Goal: Find contact information: Find contact information

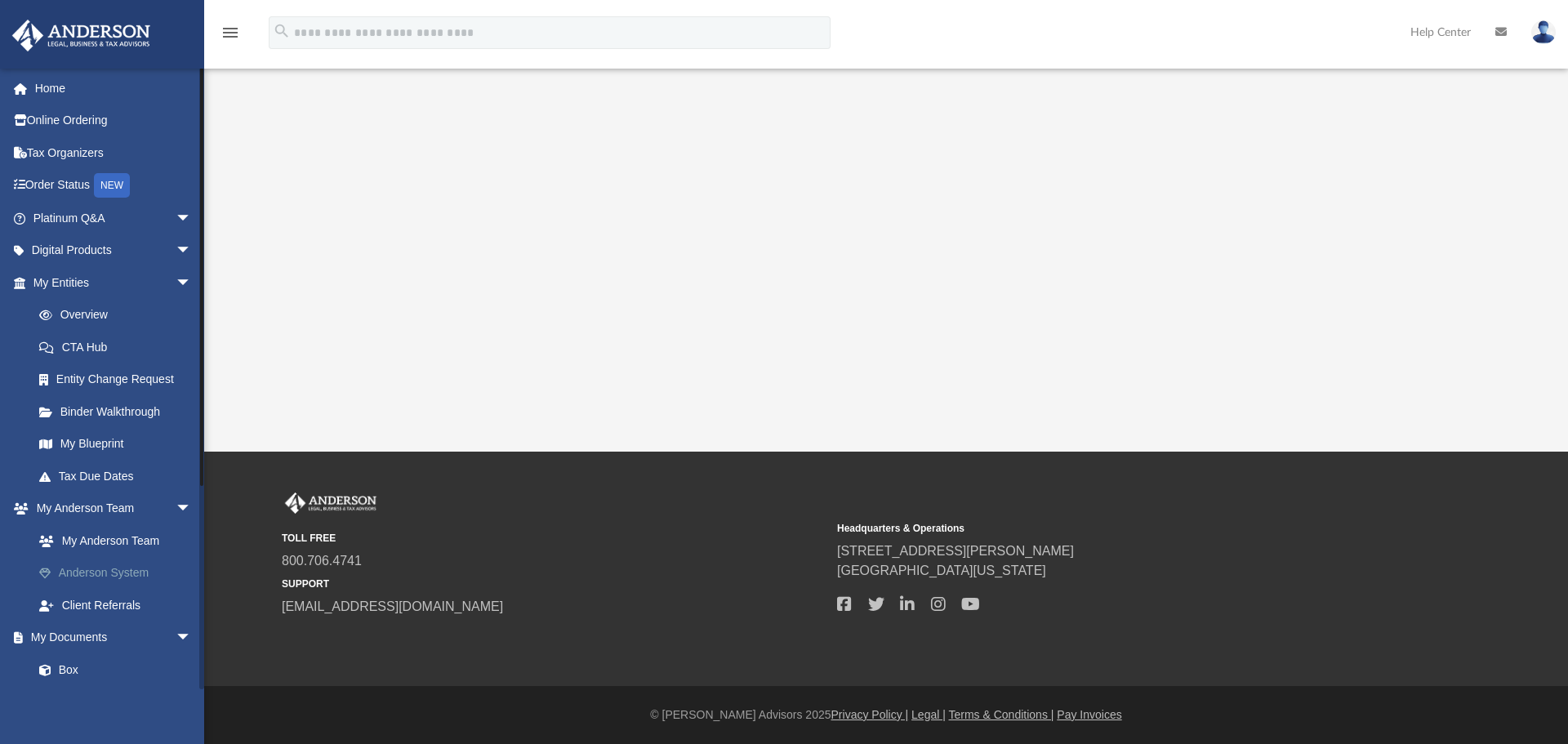
click at [115, 576] on link "Anderson System" at bounding box center [120, 573] width 193 height 33
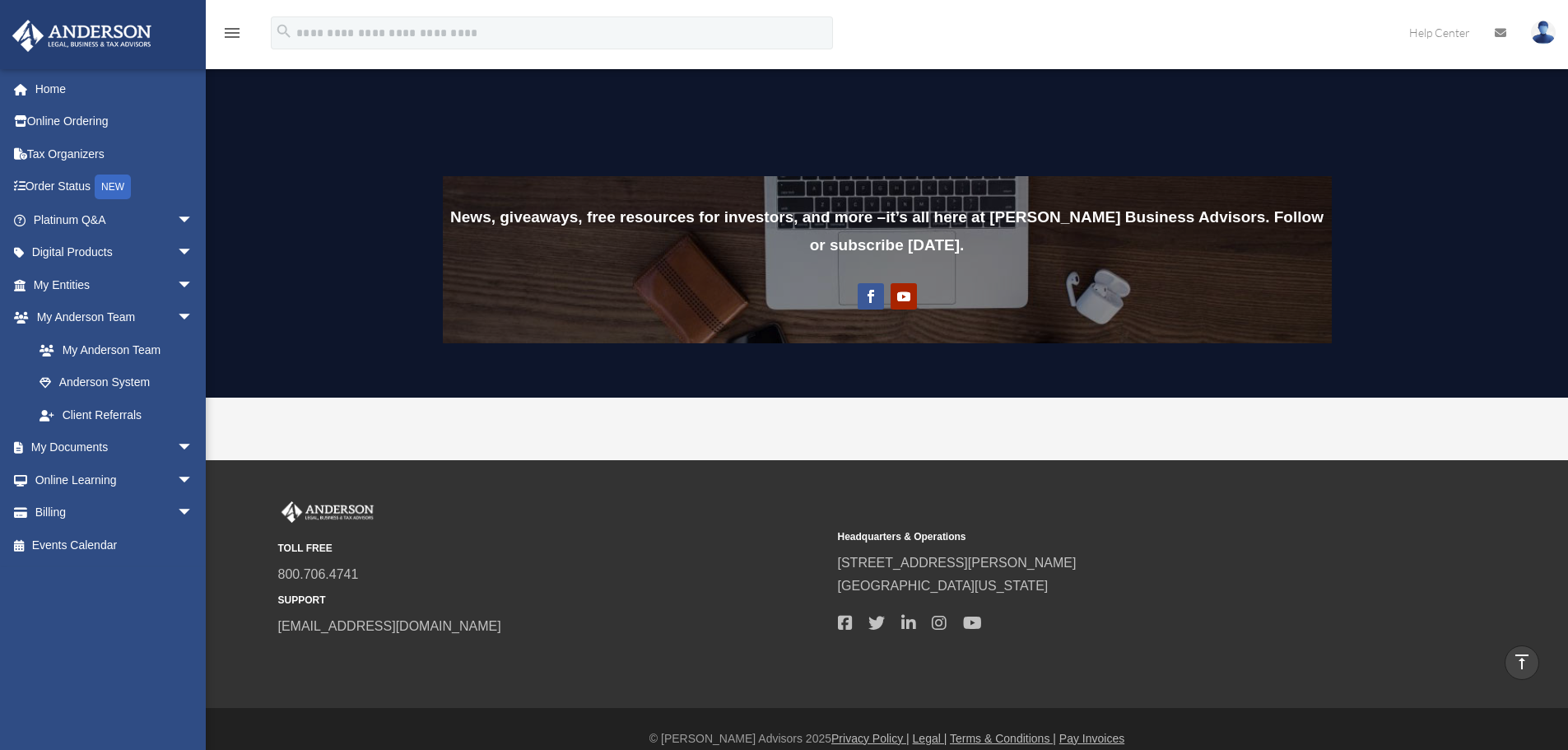
scroll to position [1258, 0]
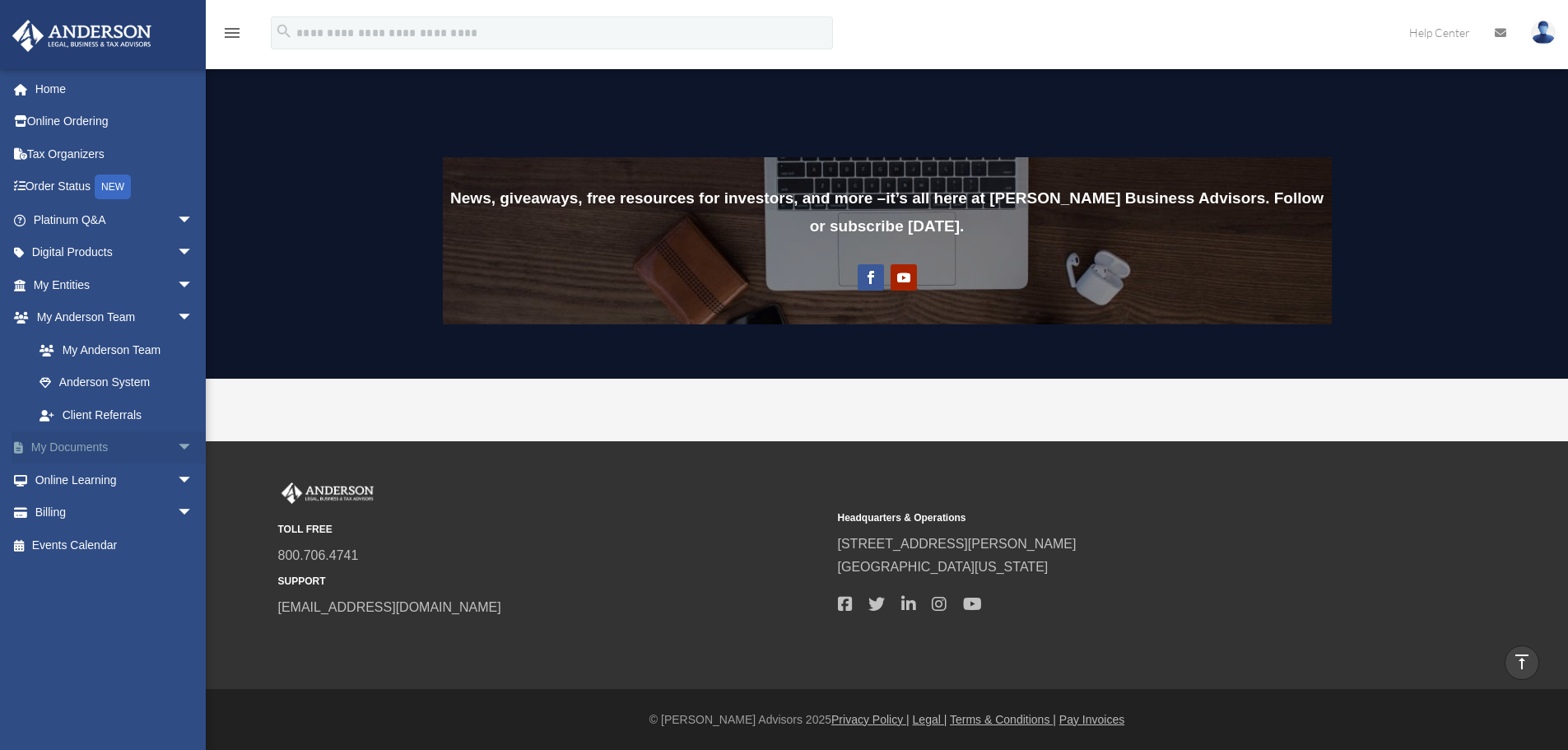
click at [177, 447] on span "arrow_drop_down" at bounding box center [194, 448] width 33 height 34
click at [177, 638] on span "arrow_drop_down" at bounding box center [194, 643] width 33 height 34
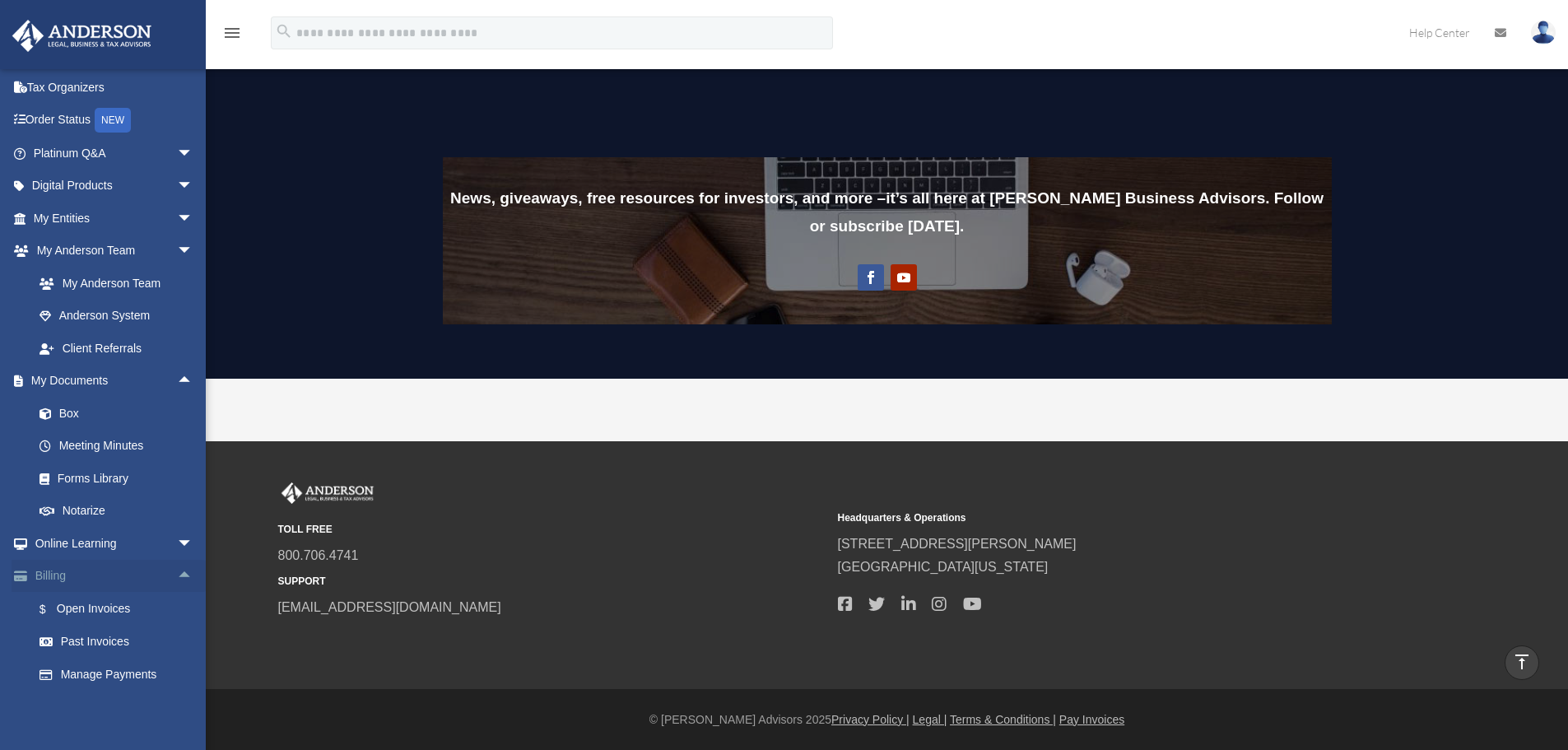
scroll to position [99, 0]
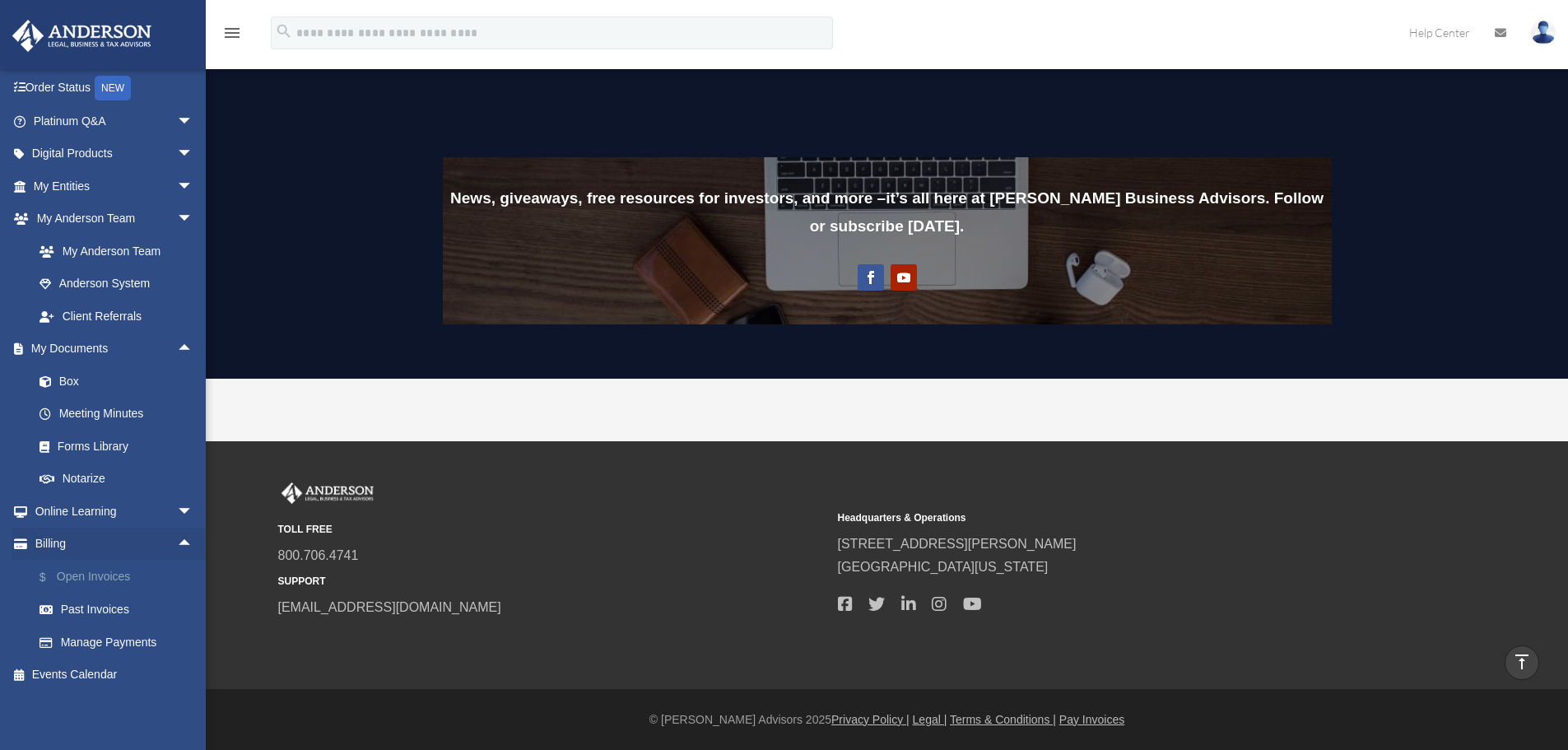
click at [106, 575] on link "$ Open Invoices" at bounding box center [121, 576] width 195 height 34
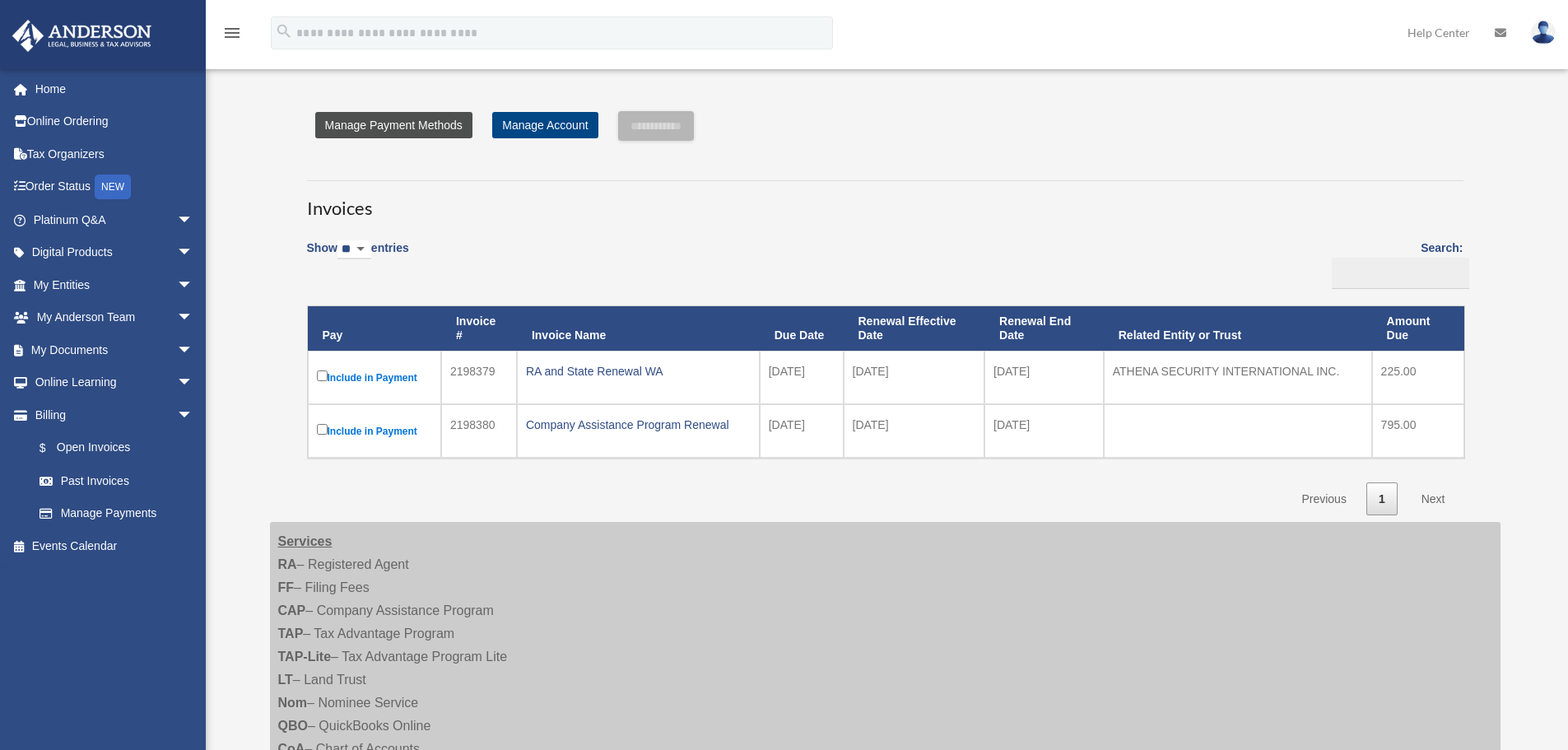
click at [393, 125] on link "Manage Payment Methods" at bounding box center [394, 125] width 157 height 27
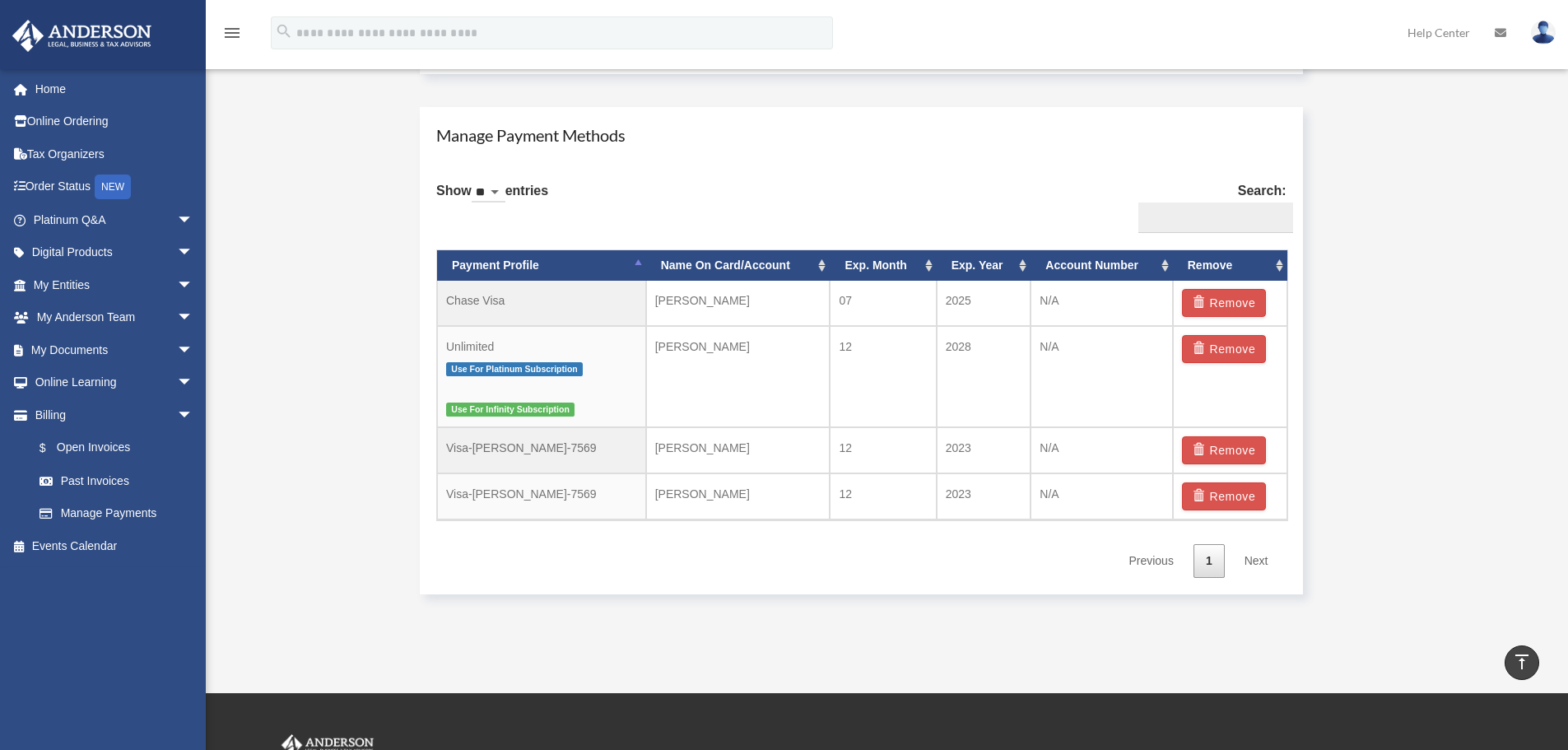
scroll to position [987, 0]
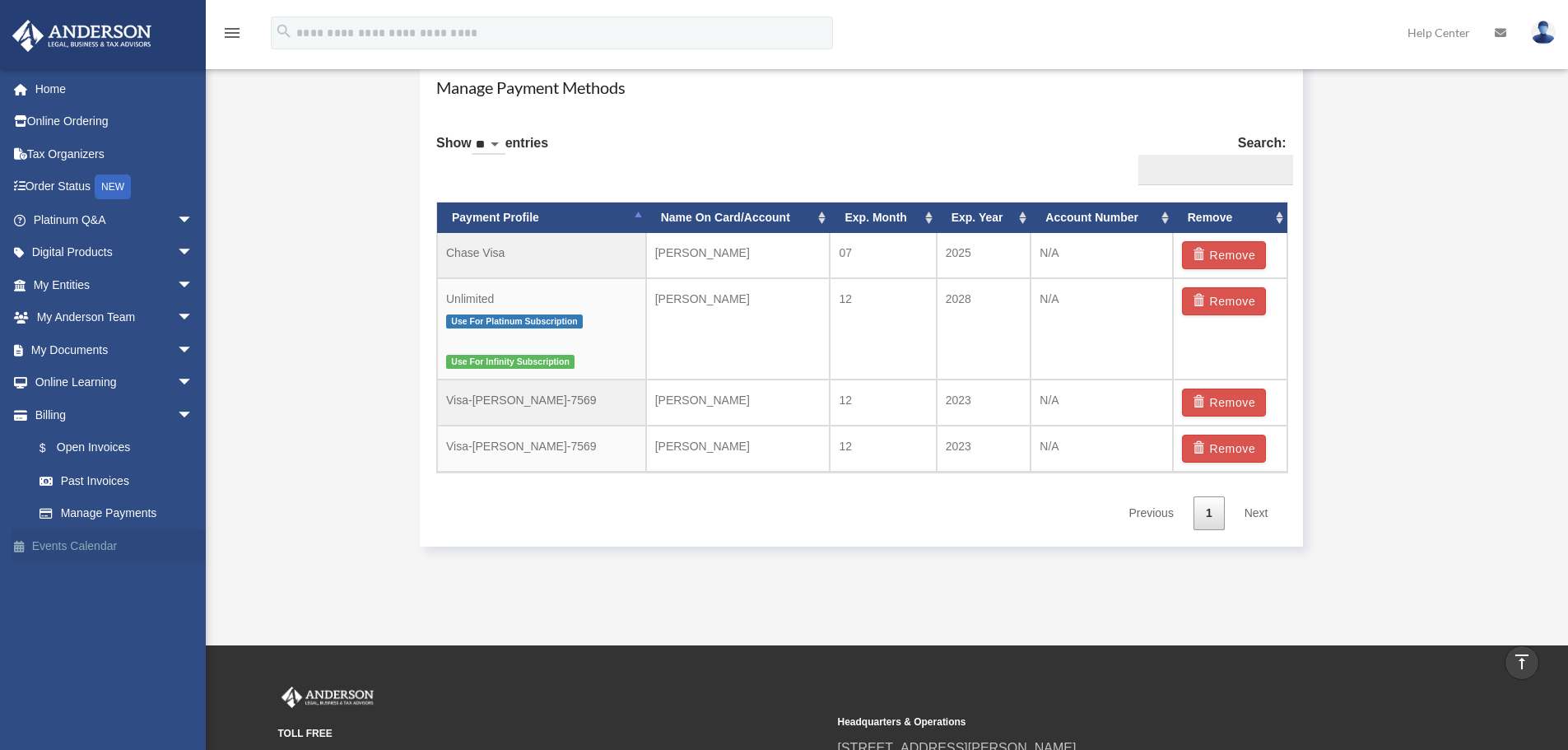
click at [93, 543] on link "Events Calendar" at bounding box center [115, 546] width 206 height 33
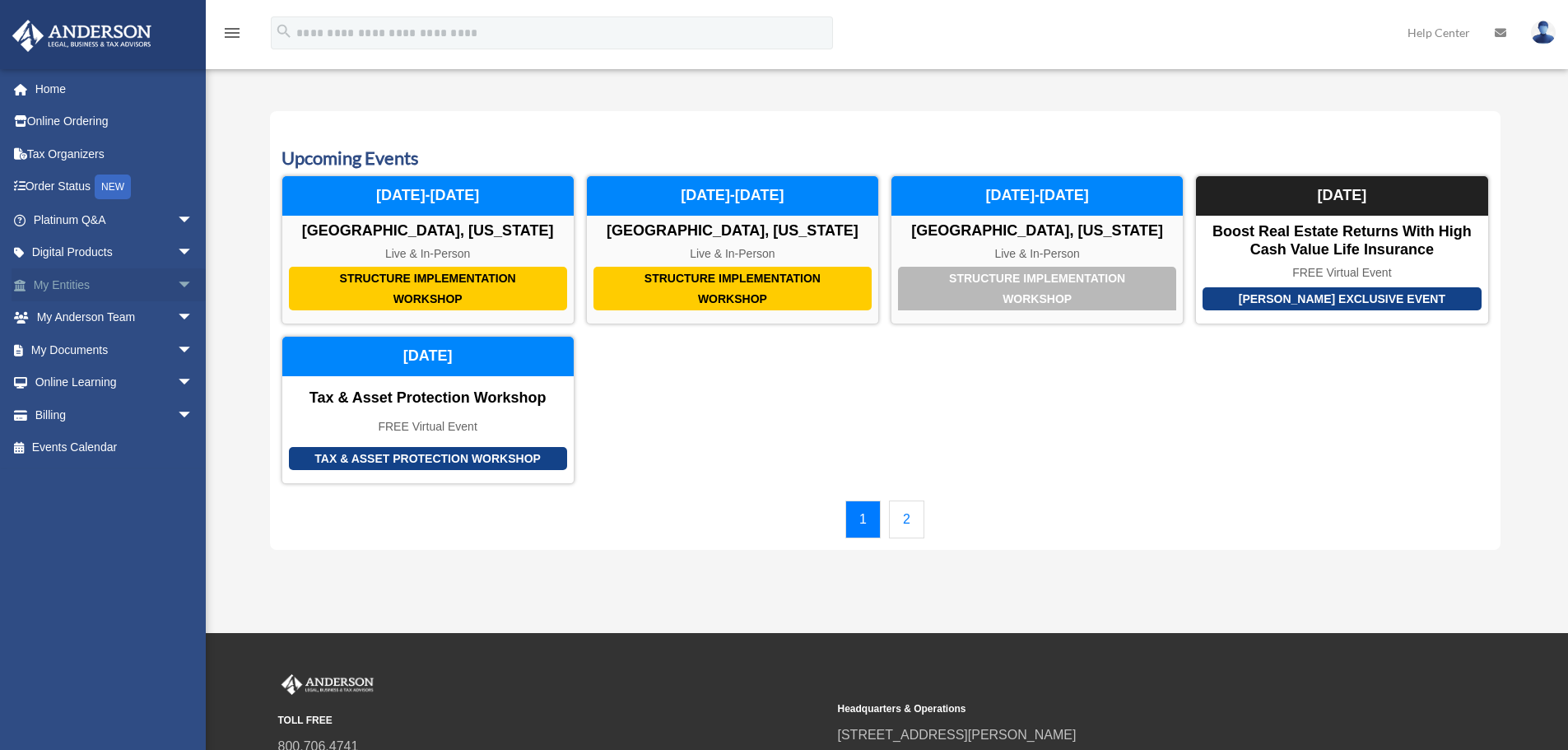
click at [178, 286] on span "arrow_drop_down" at bounding box center [194, 285] width 33 height 34
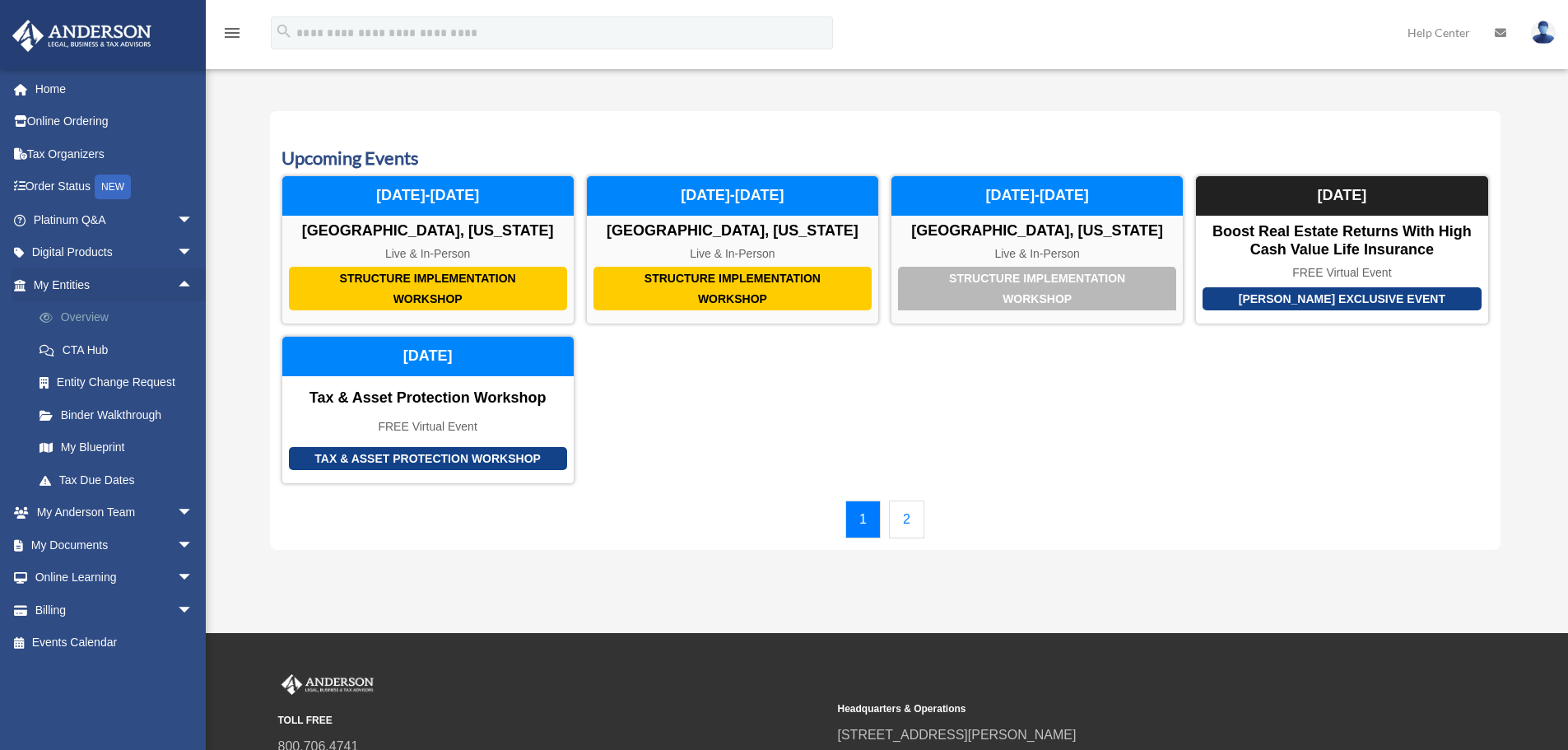
click at [95, 312] on link "Overview" at bounding box center [121, 318] width 195 height 33
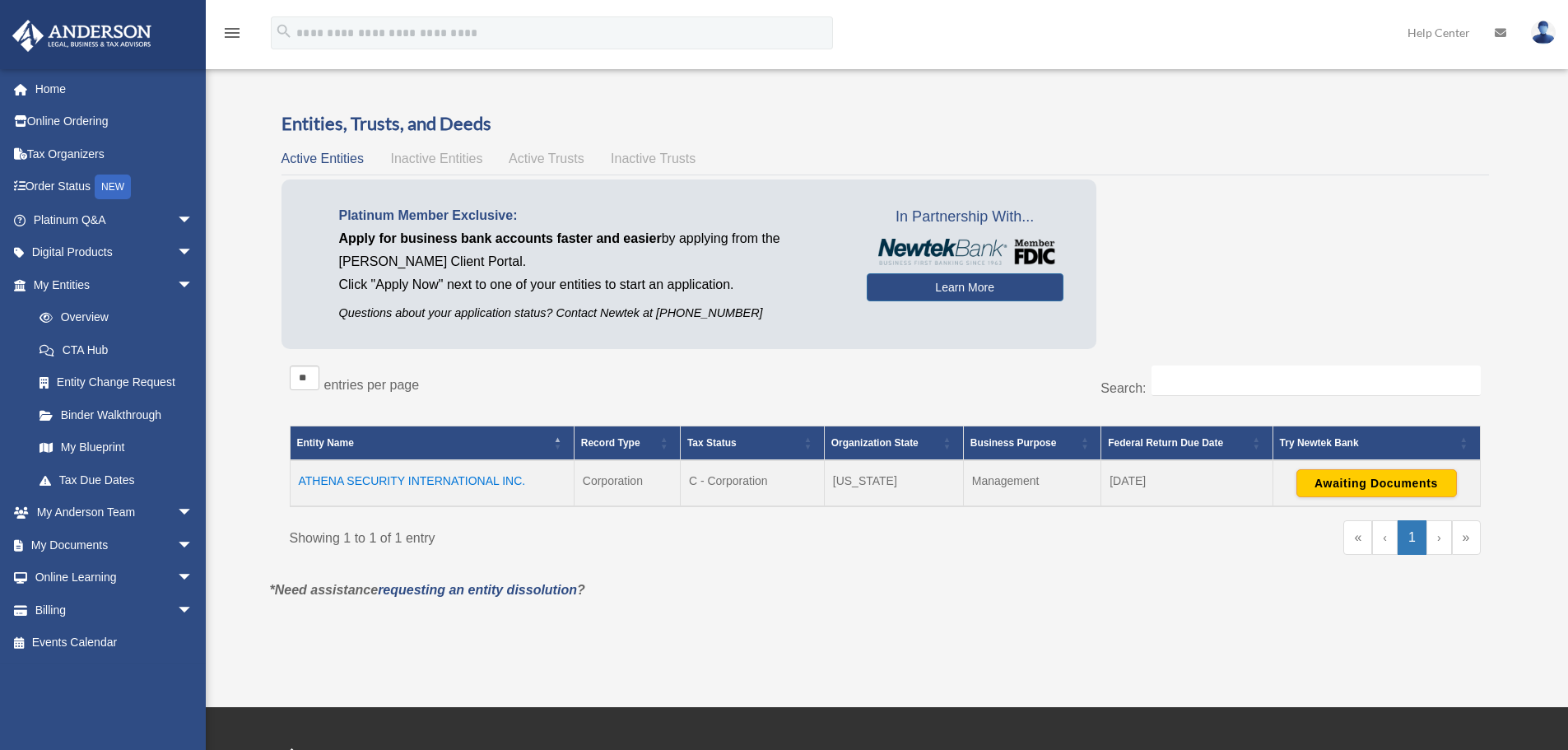
click at [459, 474] on td "ATHENA SECURITY INTERNATIONAL INC." at bounding box center [431, 483] width 284 height 46
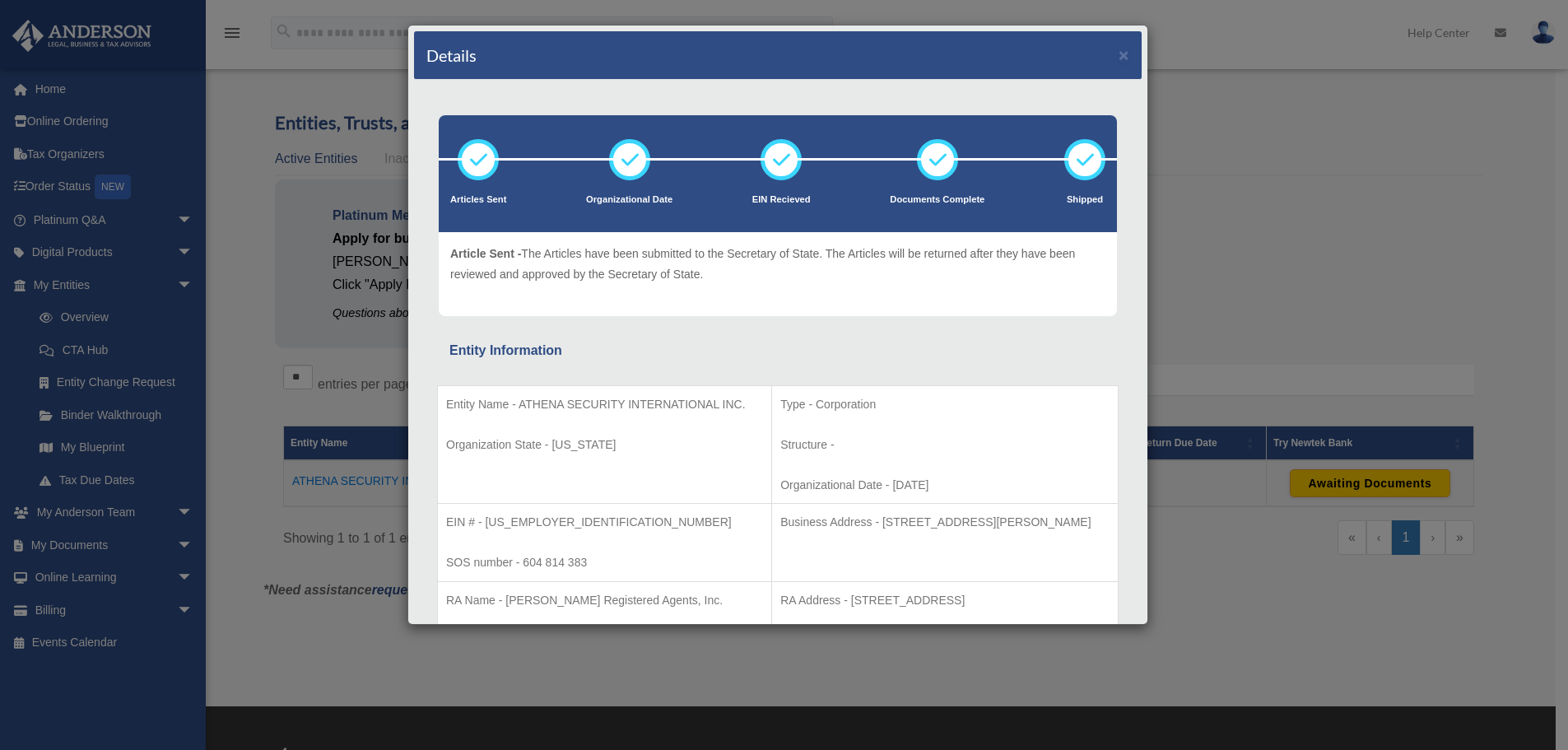
scroll to position [110, 0]
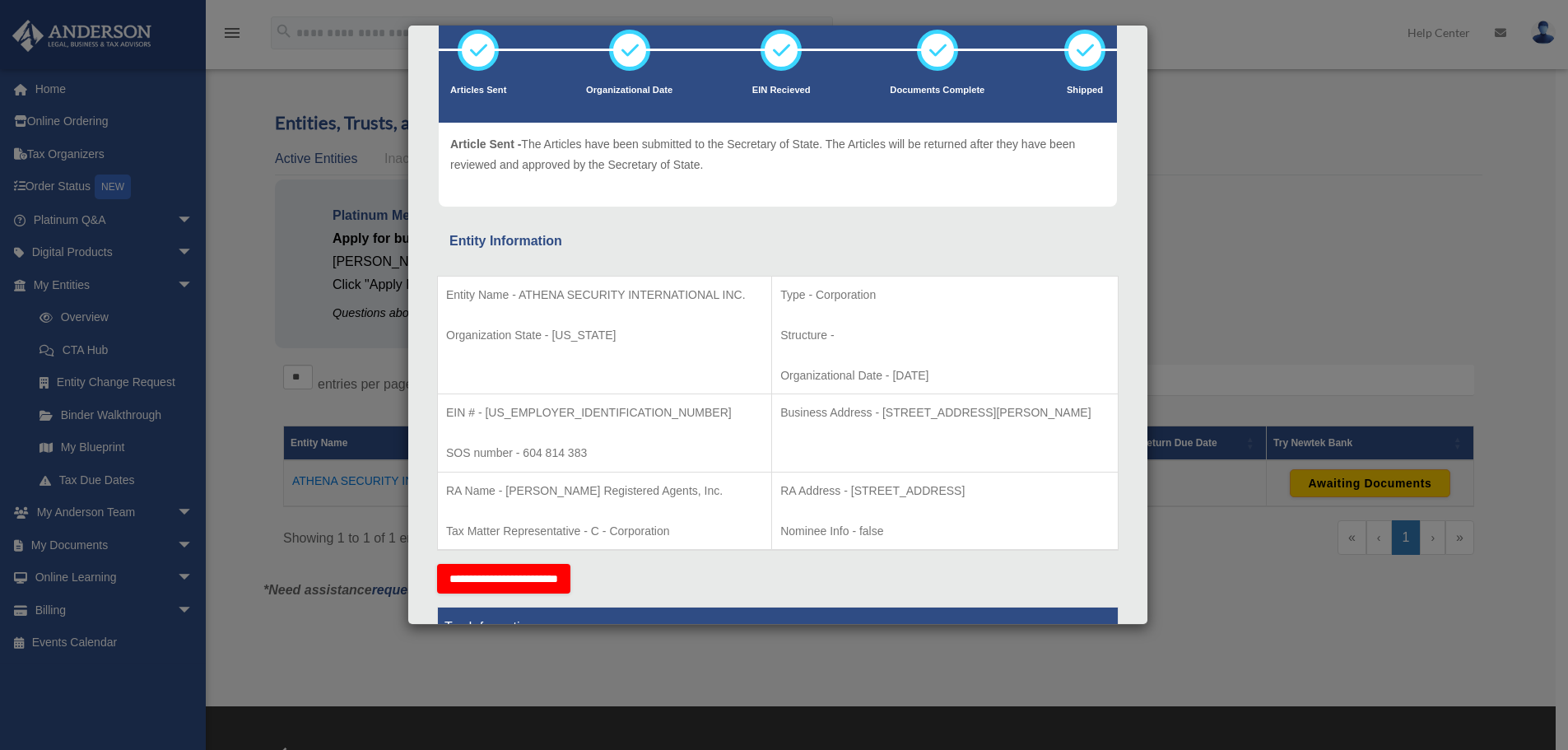
click at [1387, 315] on div "Details × Articles Sent Organizational Date" at bounding box center [784, 375] width 1568 height 750
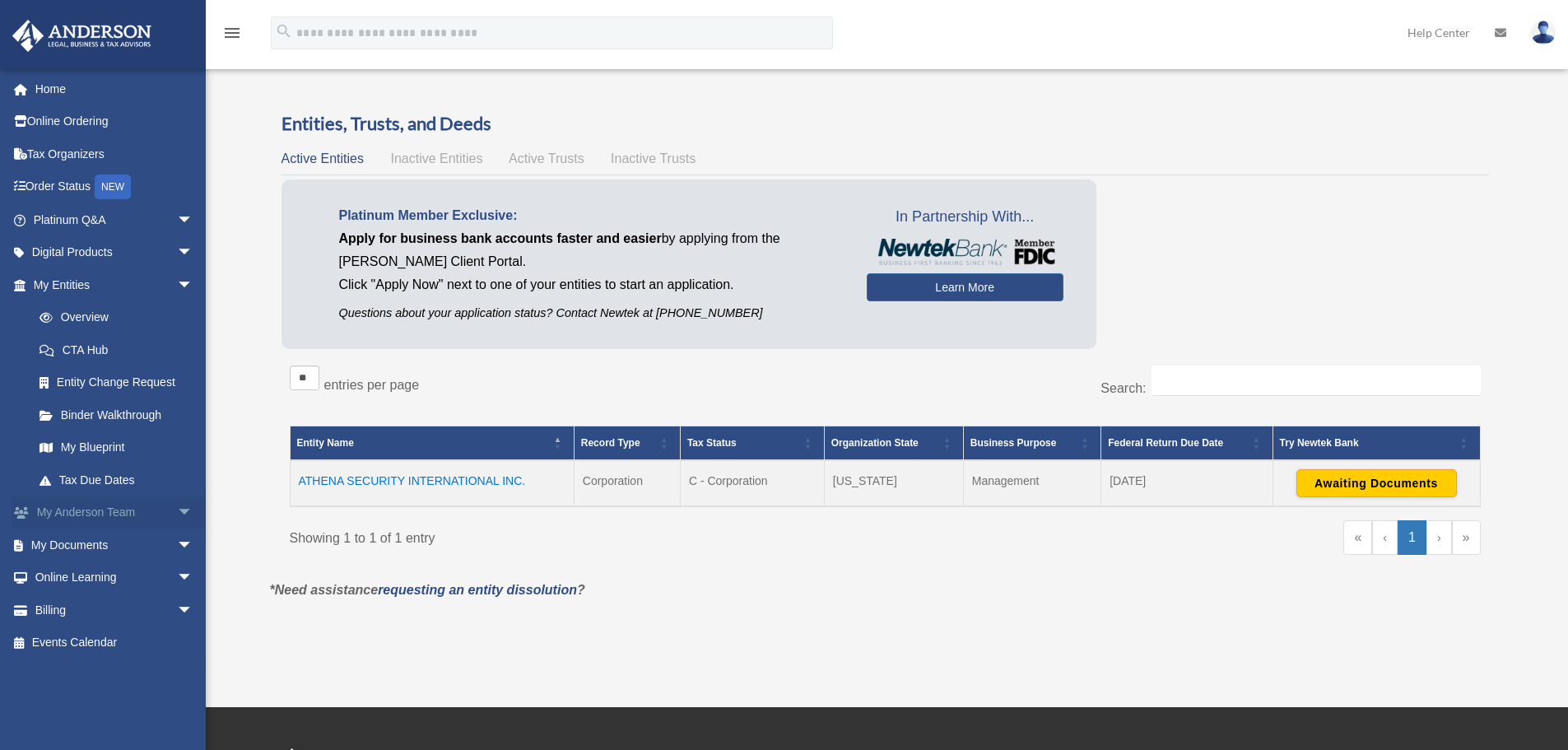
click at [177, 509] on span "arrow_drop_down" at bounding box center [194, 513] width 33 height 34
click at [132, 546] on link "My Anderson Team" at bounding box center [121, 545] width 195 height 33
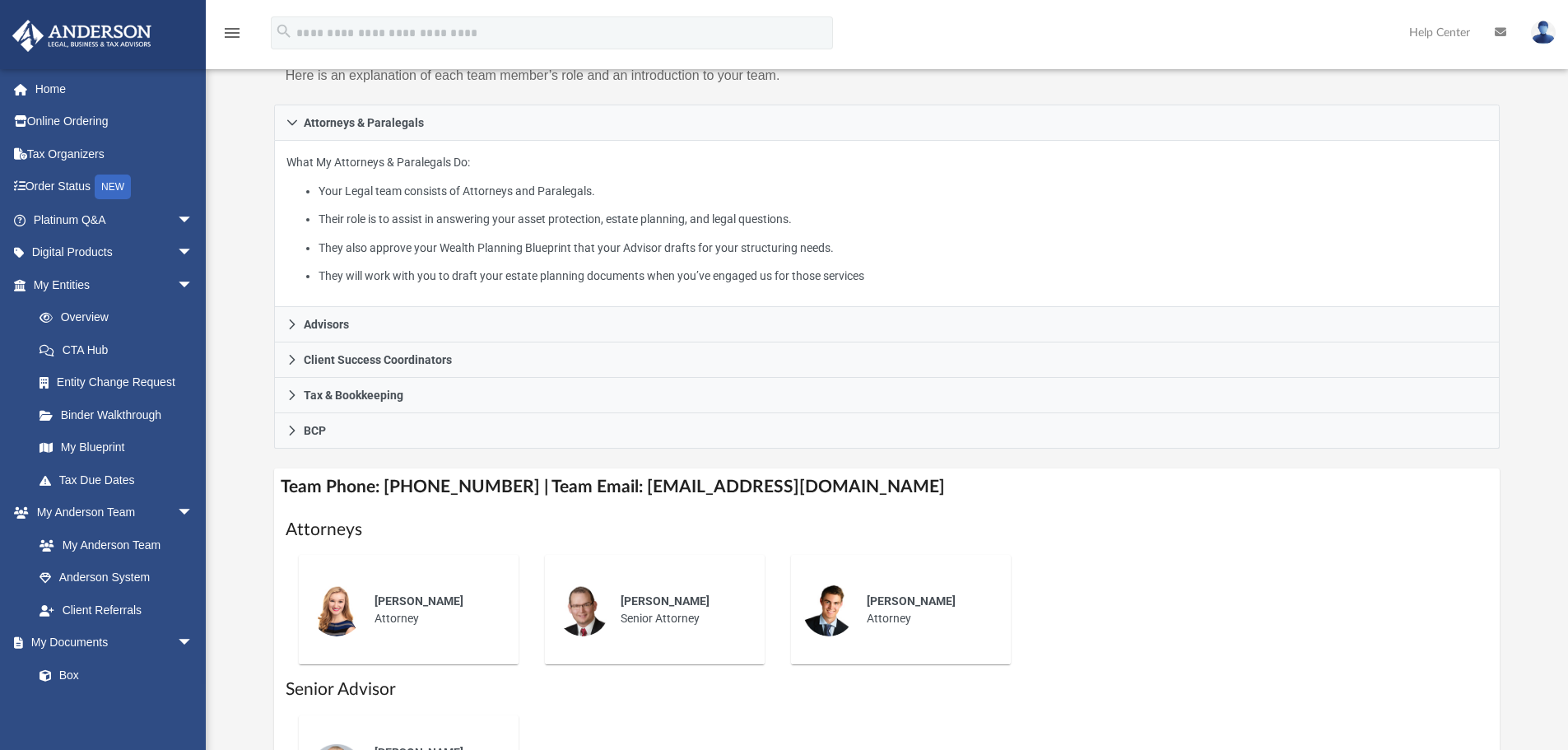
scroll to position [329, 0]
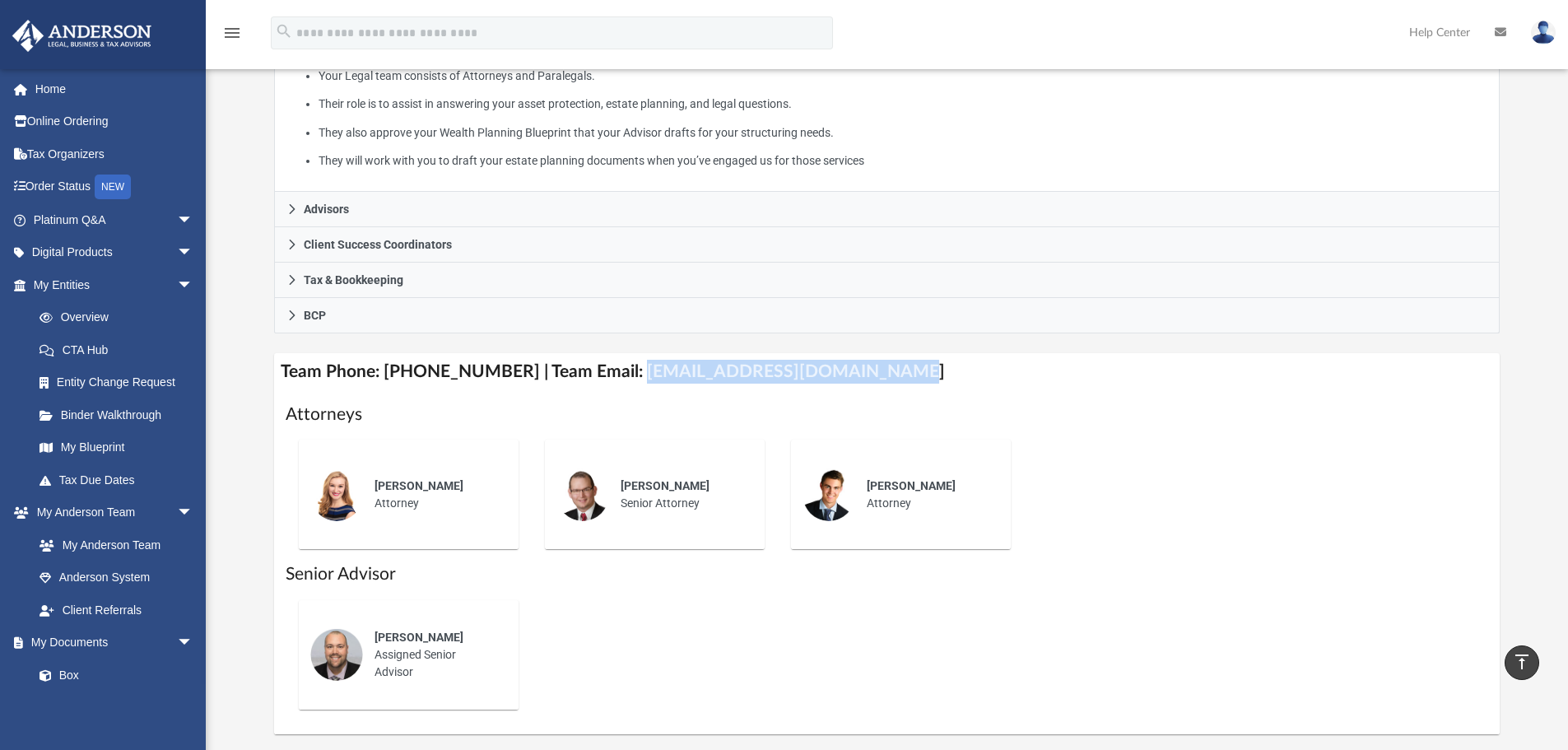
drag, startPoint x: 615, startPoint y: 373, endPoint x: 893, endPoint y: 370, distance: 278.0
click at [890, 370] on h4 "Team Phone: [PHONE_NUMBER] | Team Email: [EMAIL_ADDRESS][DOMAIN_NAME]" at bounding box center [886, 371] width 1226 height 37
copy h4 "[EMAIL_ADDRESS][DOMAIN_NAME]"
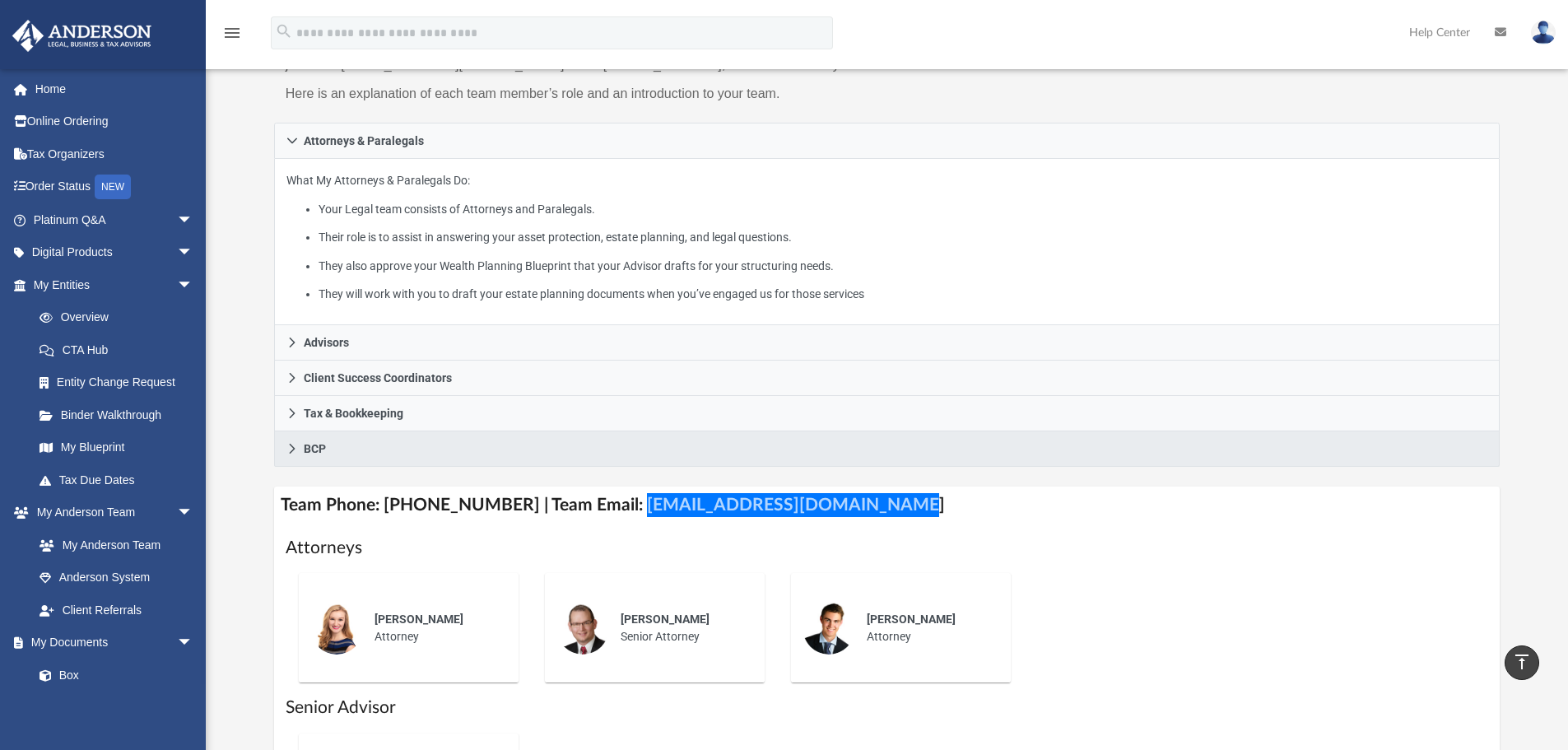
scroll to position [0, 0]
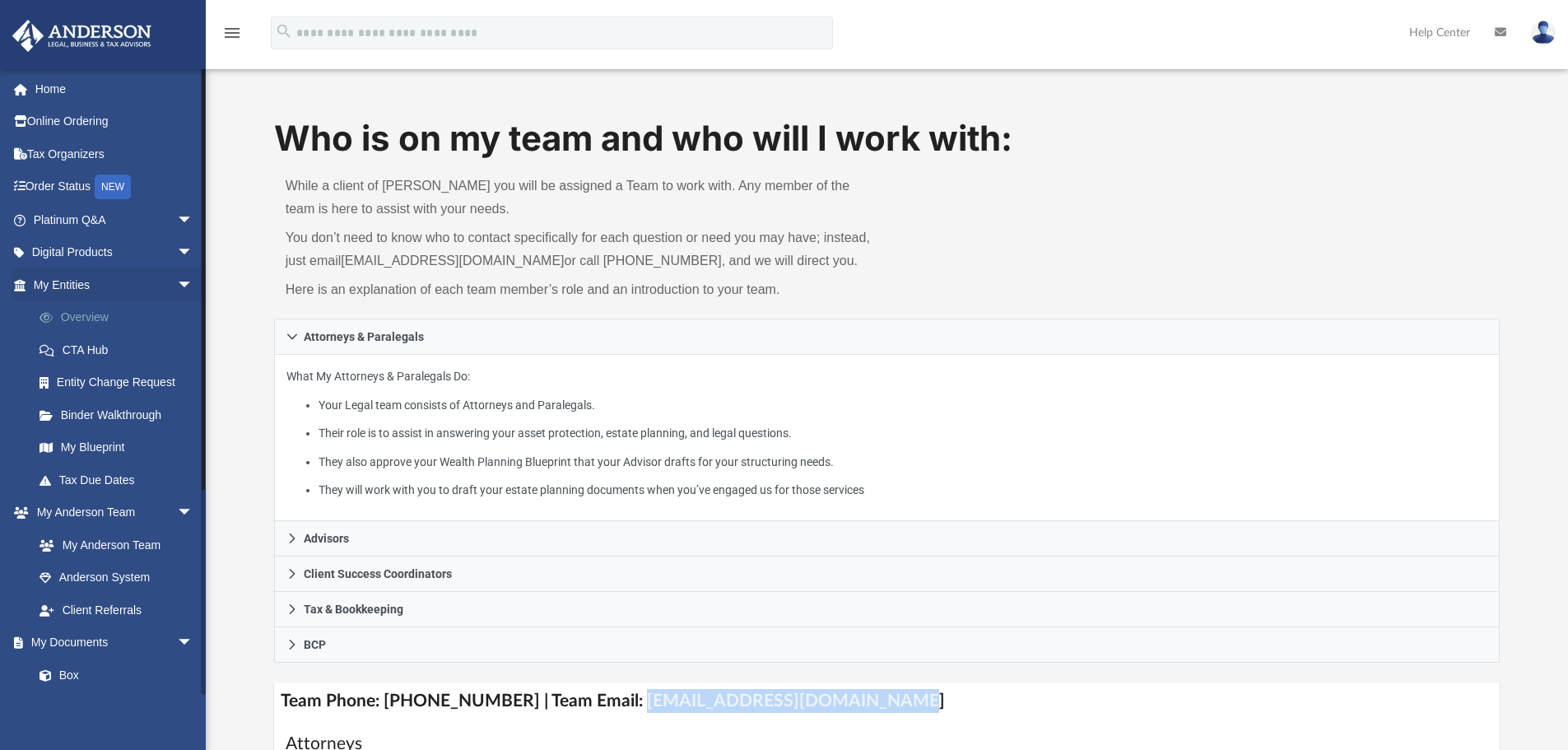
click at [92, 315] on link "Overview" at bounding box center [121, 318] width 195 height 33
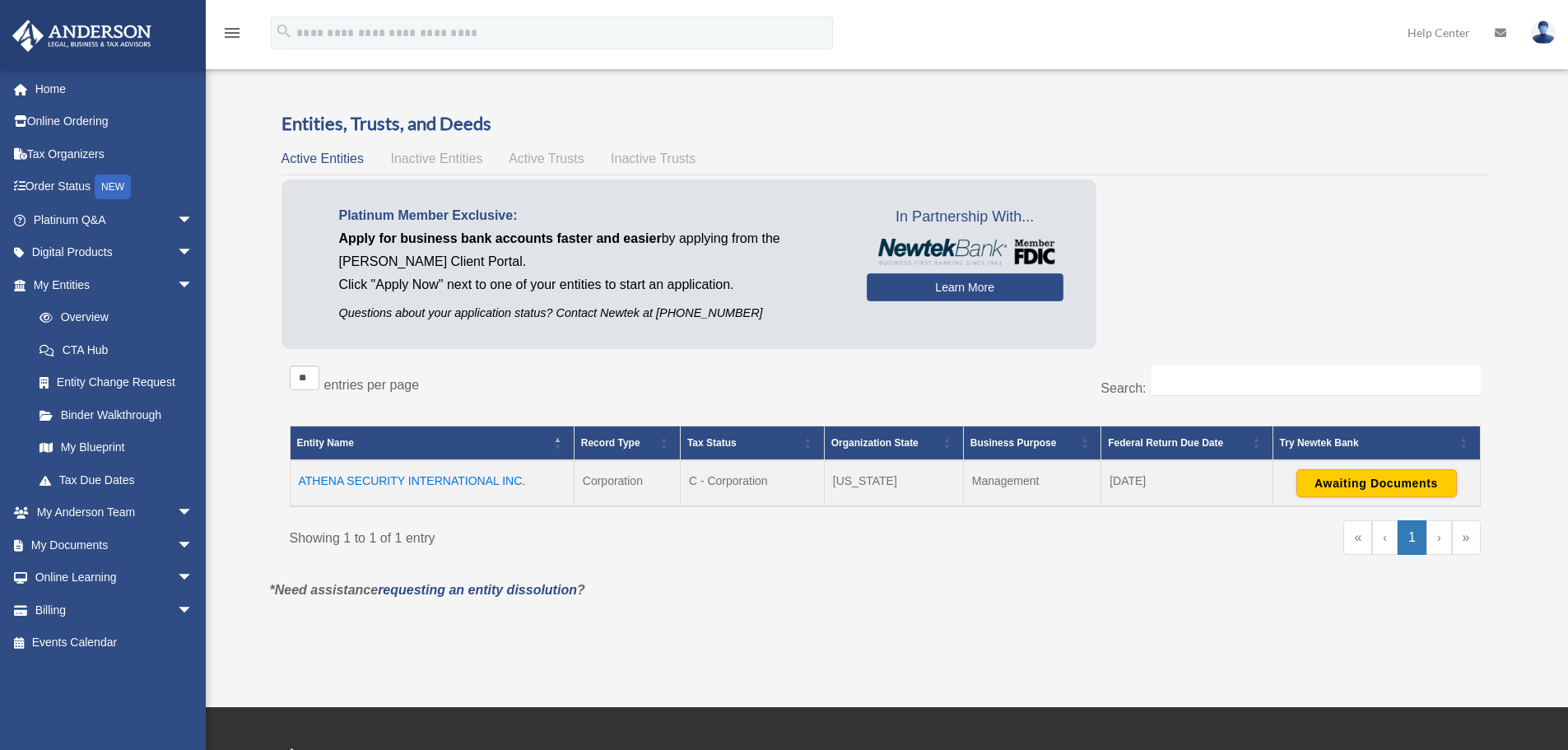
click at [415, 475] on td "ATHENA SECURITY INTERNATIONAL INC." at bounding box center [431, 483] width 284 height 46
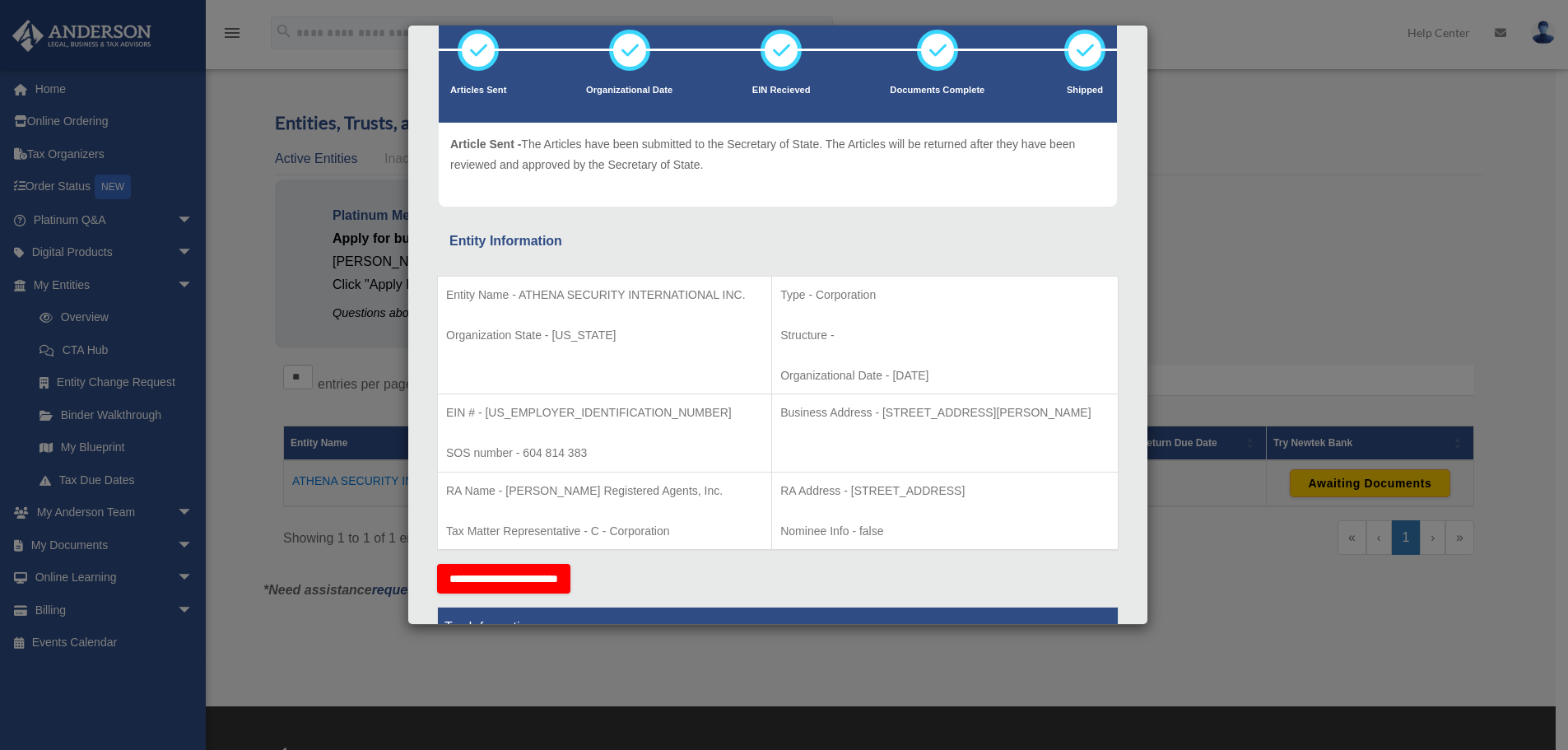
scroll to position [220, 0]
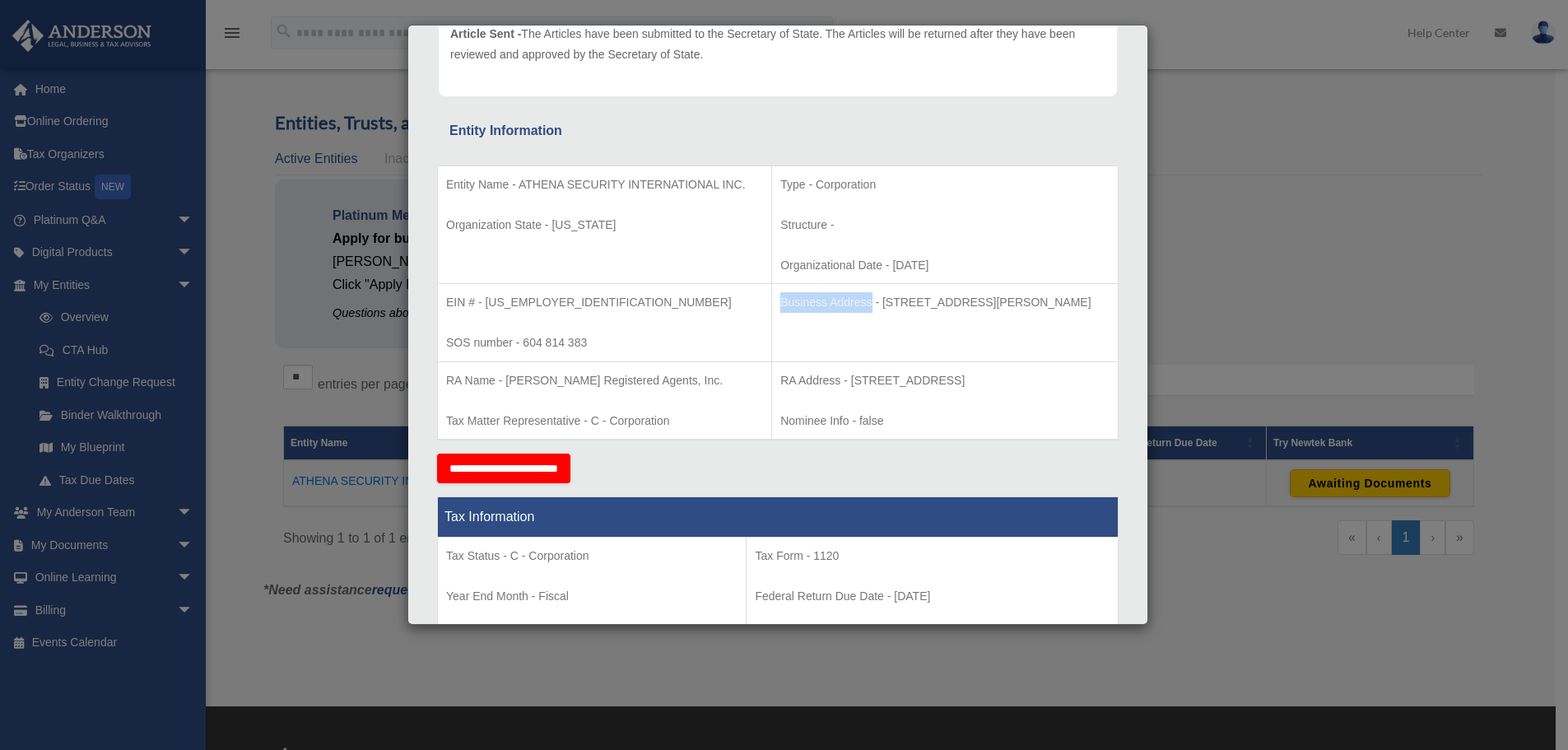
drag, startPoint x: 753, startPoint y: 301, endPoint x: 841, endPoint y: 300, distance: 88.0
click at [841, 300] on p "Business Address - [STREET_ADDRESS][PERSON_NAME]" at bounding box center [944, 302] width 329 height 21
copy p "Business Address"
drag, startPoint x: 520, startPoint y: 177, endPoint x: 602, endPoint y: 195, distance: 84.0
click at [602, 195] on p "Entity Name - ATHENA SECURITY INTERNATIONAL INC." at bounding box center [604, 185] width 317 height 21
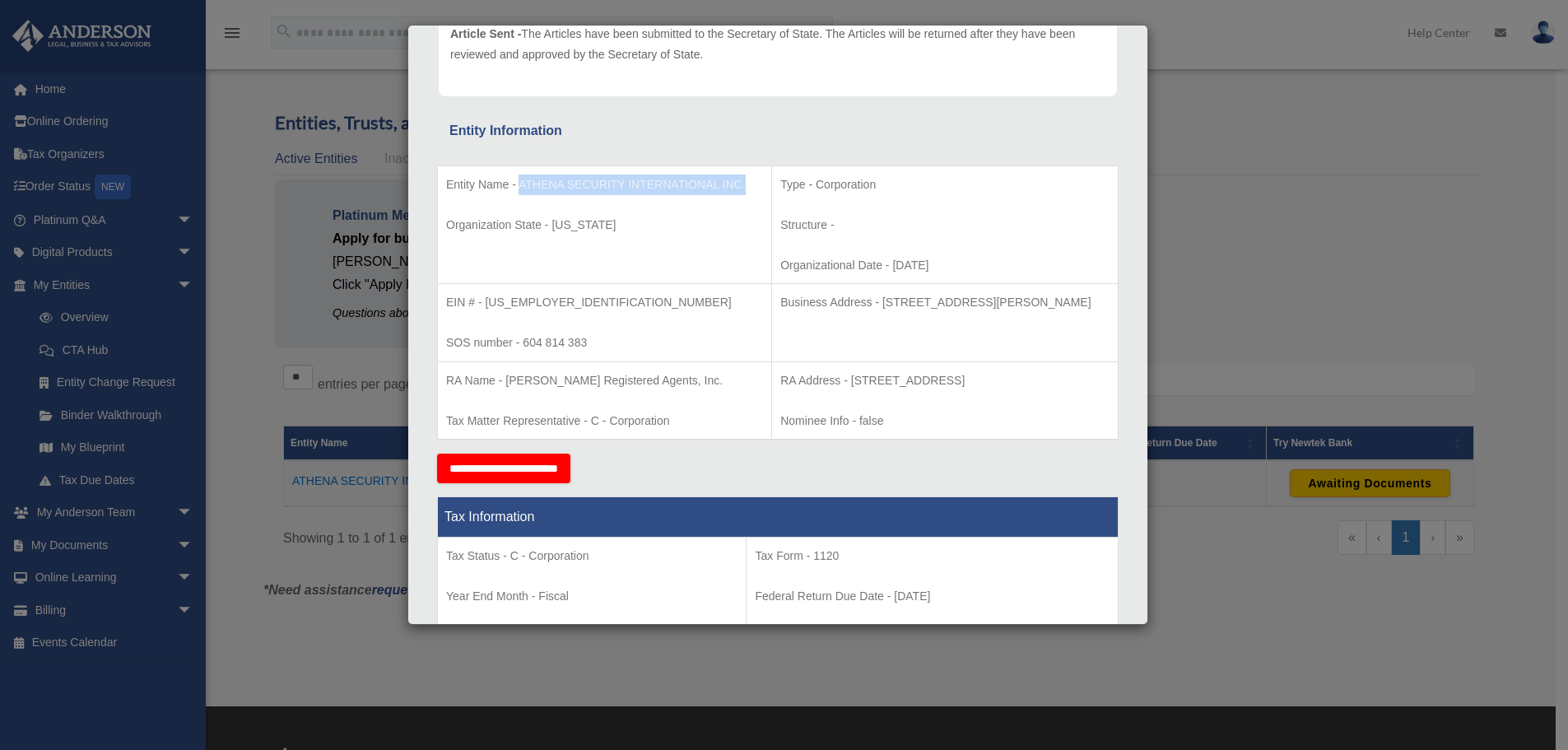
copy p "ATHENA SECURITY INTERNATIONAL INC."
